Goal: Find specific page/section: Find specific page/section

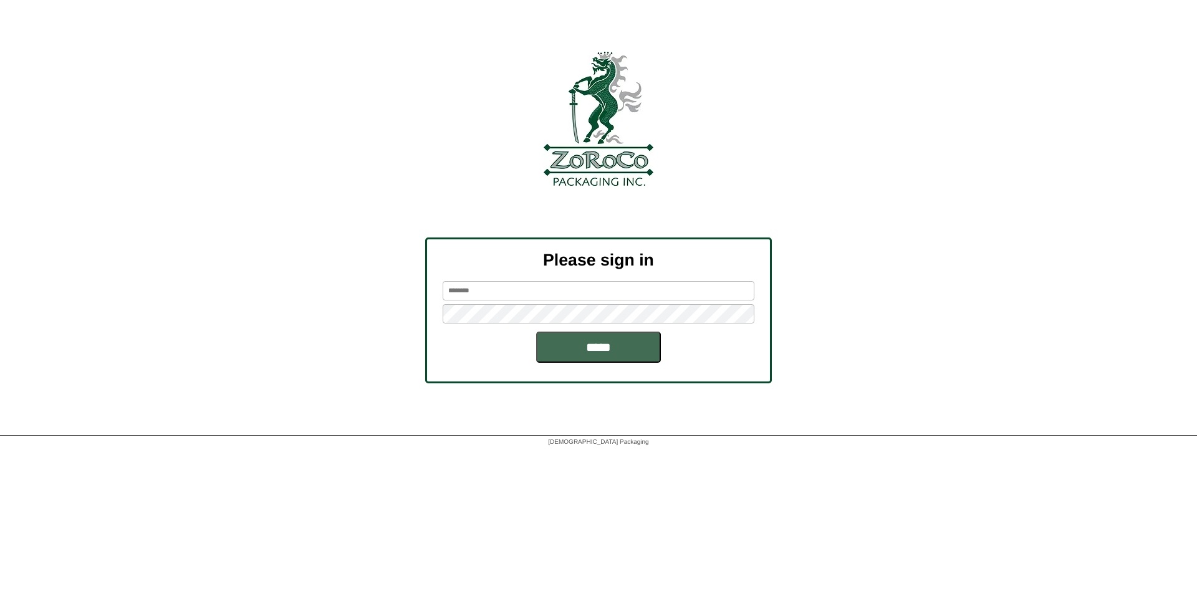
type input "********"
click at [584, 359] on input "*****" at bounding box center [598, 347] width 125 height 31
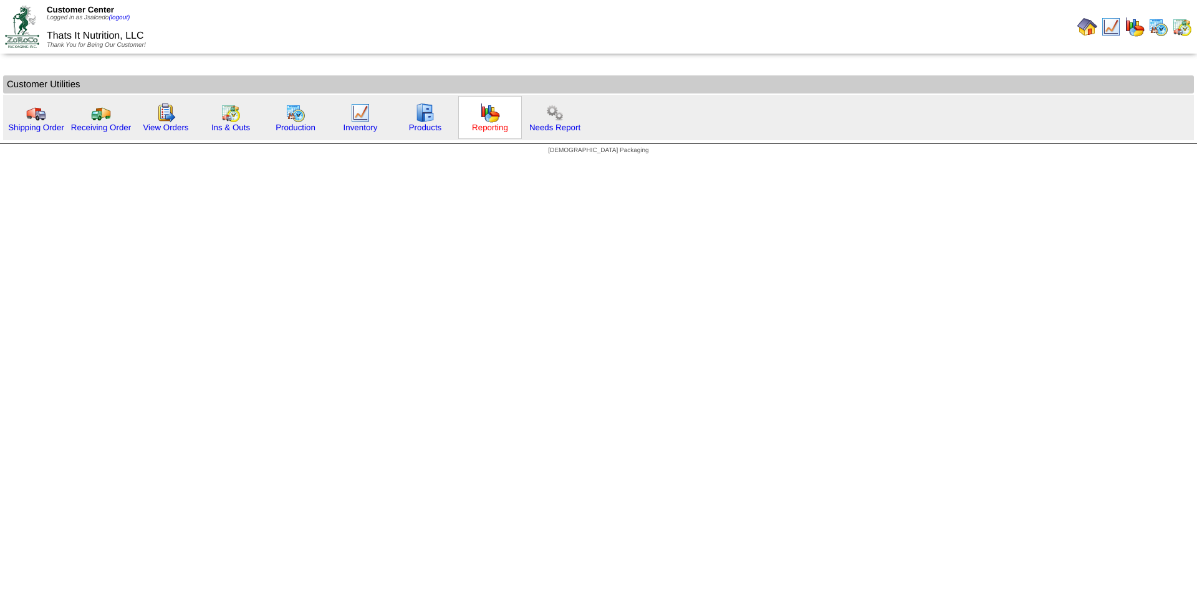
click at [491, 127] on link "Reporting" at bounding box center [490, 127] width 36 height 9
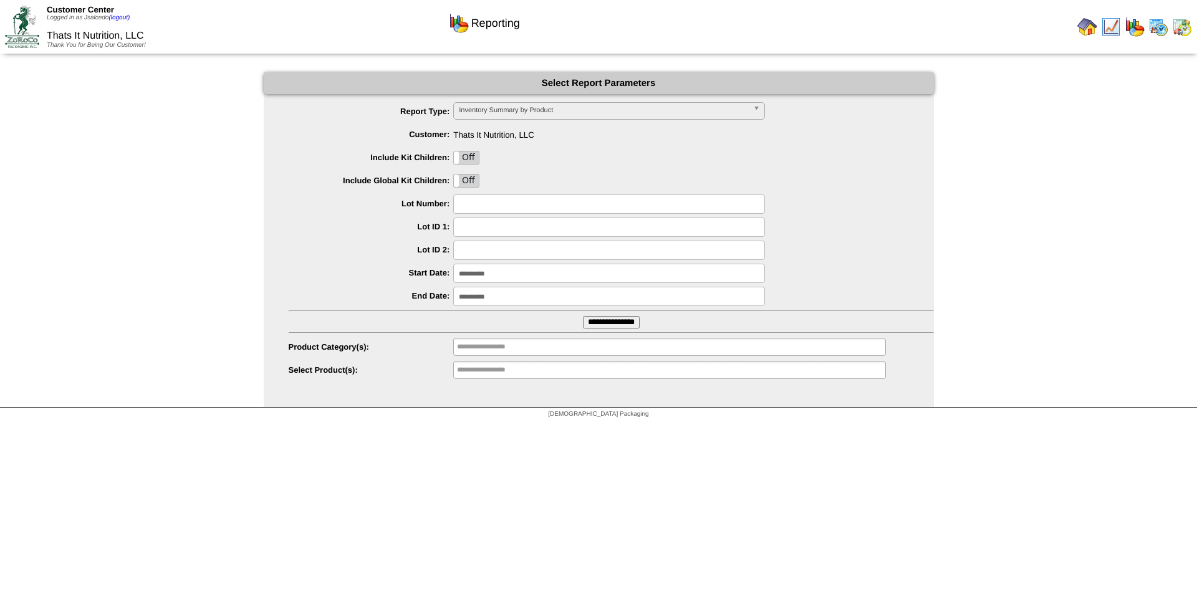
click at [623, 326] on input "**********" at bounding box center [611, 322] width 57 height 12
